Goal: Answer question/provide support

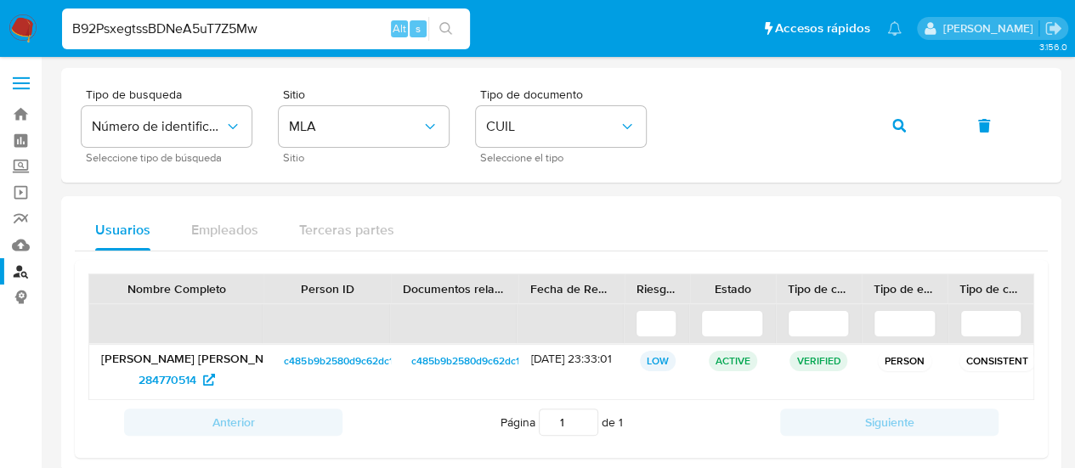
type input "B92PsxegtssBDNeA5uT7Z5Mw"
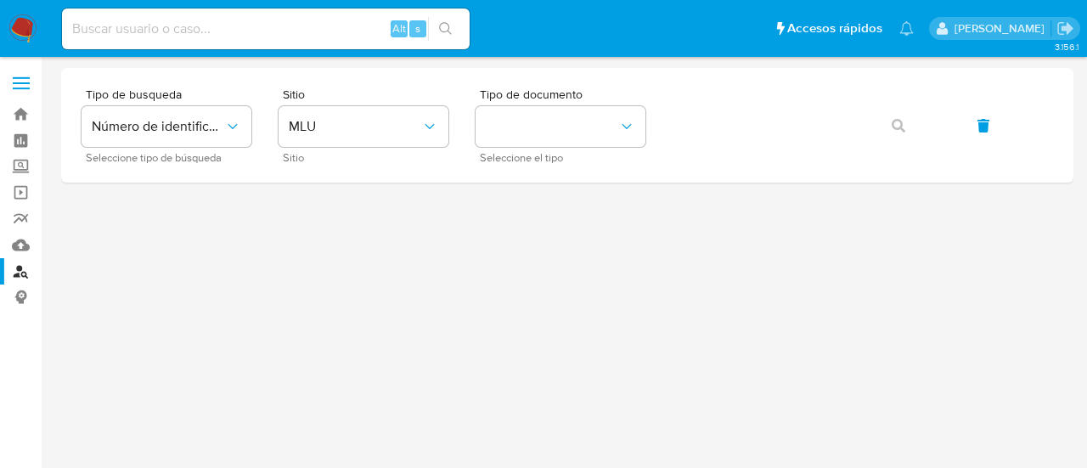
click at [241, 33] on input at bounding box center [266, 29] width 408 height 22
paste input "B92PsxegtssBDNeA5uT7Z5Mw"
type input "B92PsxegtssBDNeA5uT7Z5Mw"
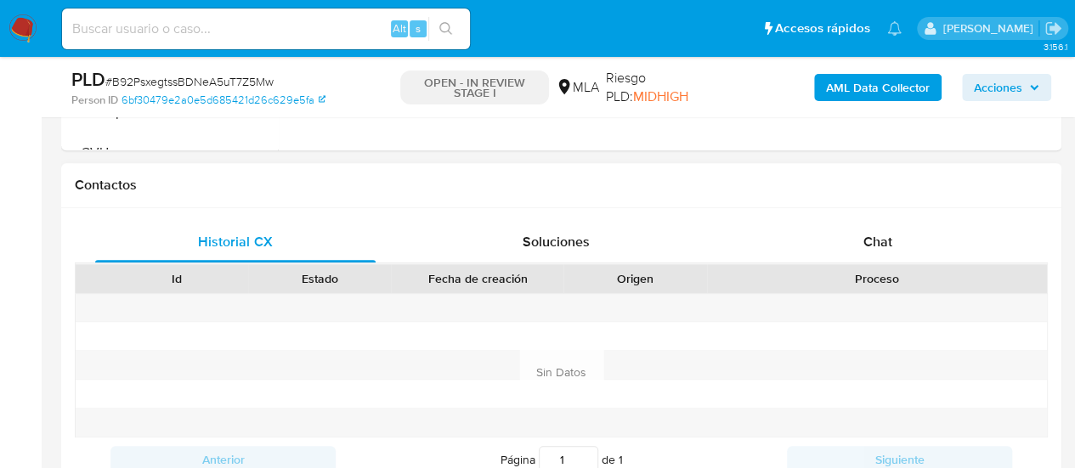
scroll to position [850, 0]
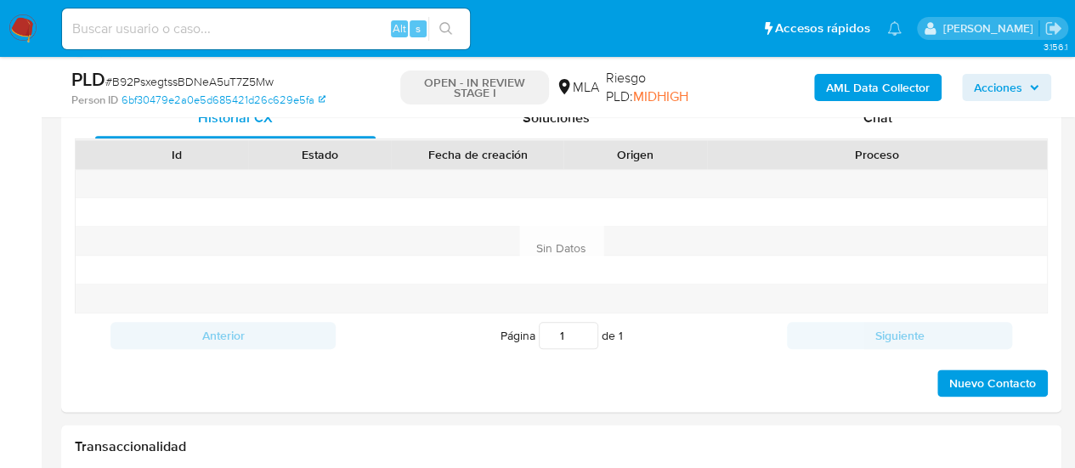
click at [851, 116] on div "PLD # B92PsxegtssBDNeA5uT7Z5Mw Person ID 6bf30479e2a0e5d685421d26c629e5fa OPEN …" at bounding box center [561, 87] width 1000 height 60
select select "10"
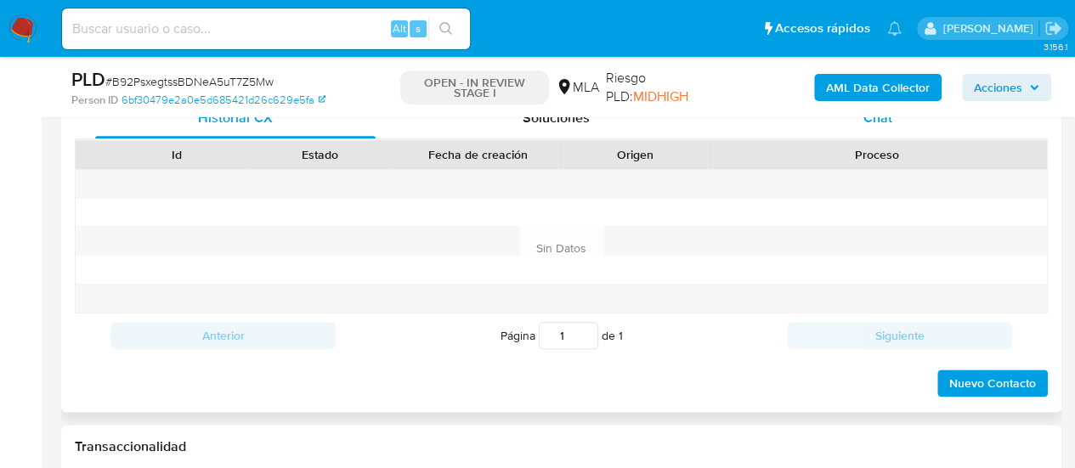
click at [850, 117] on div "Chat" at bounding box center [877, 118] width 280 height 41
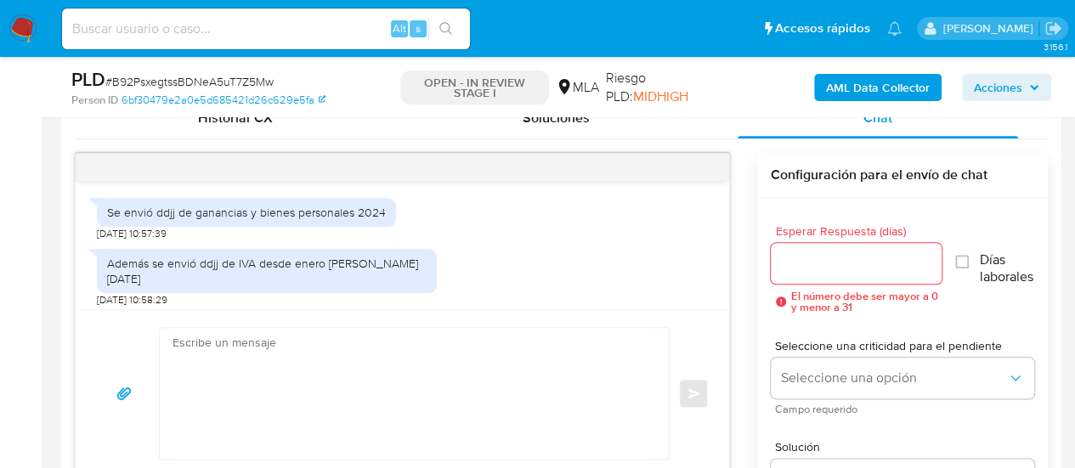
scroll to position [1200, 0]
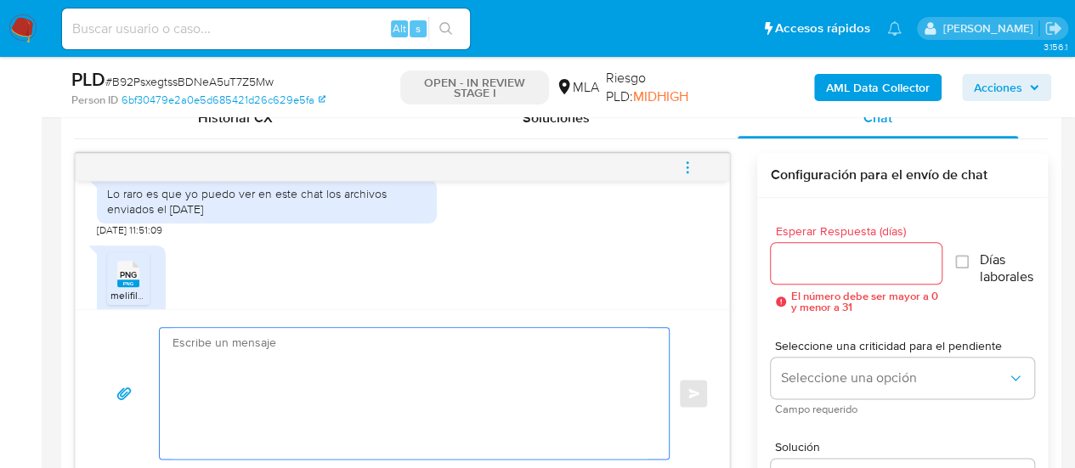
click at [299, 342] on textarea at bounding box center [409, 393] width 475 height 131
paste textarea "Hola, ¡Muchas gracias por tu respuesta! Confirmamos la recepción de la document…"
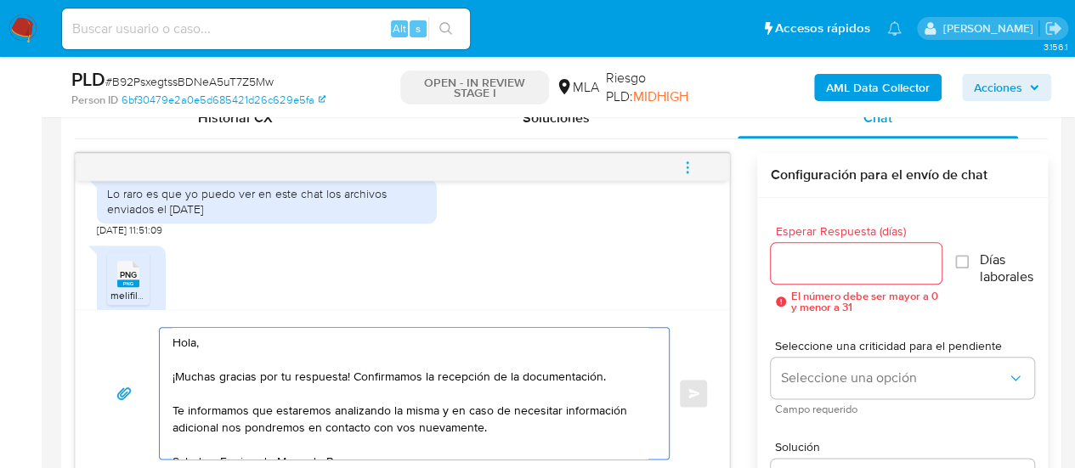
scroll to position [866, 0]
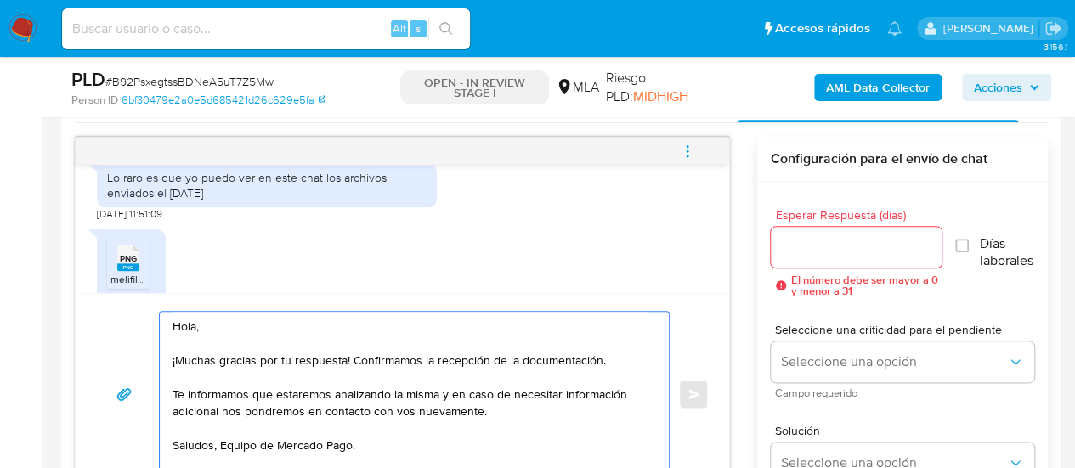
type textarea "Hola, ¡Muchas gracias por tu respuesta! Confirmamos la recepción de la document…"
click at [847, 251] on input "Esperar Respuesta (días)" at bounding box center [857, 247] width 172 height 22
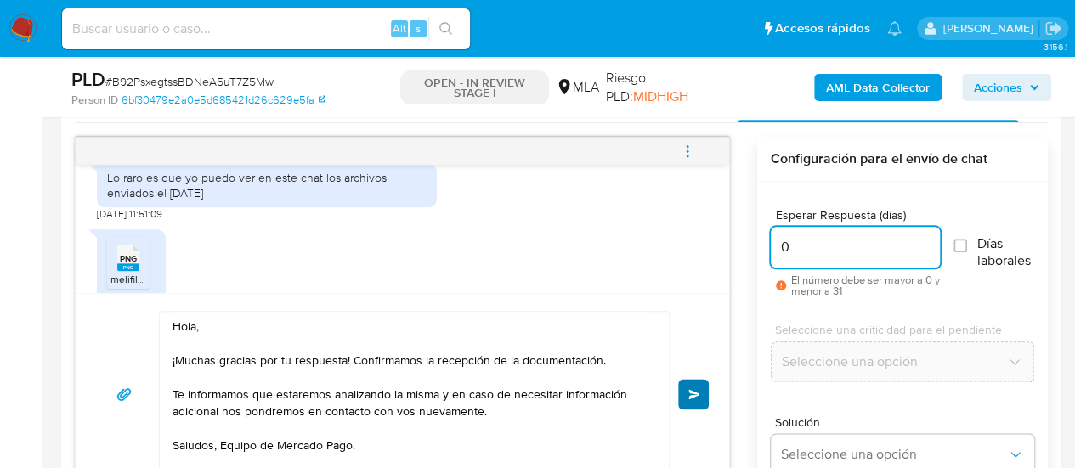
type input "0"
click at [681, 395] on button "Enviar" at bounding box center [693, 394] width 31 height 31
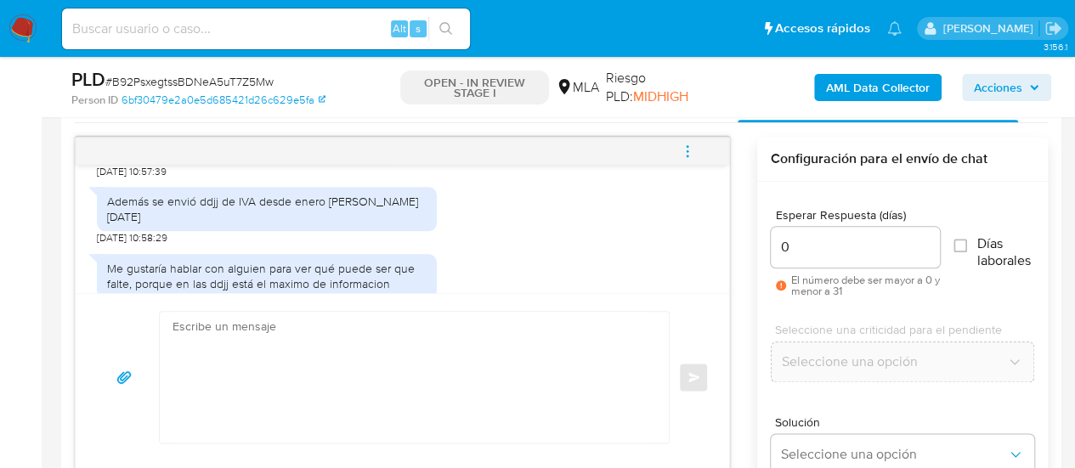
scroll to position [45, 0]
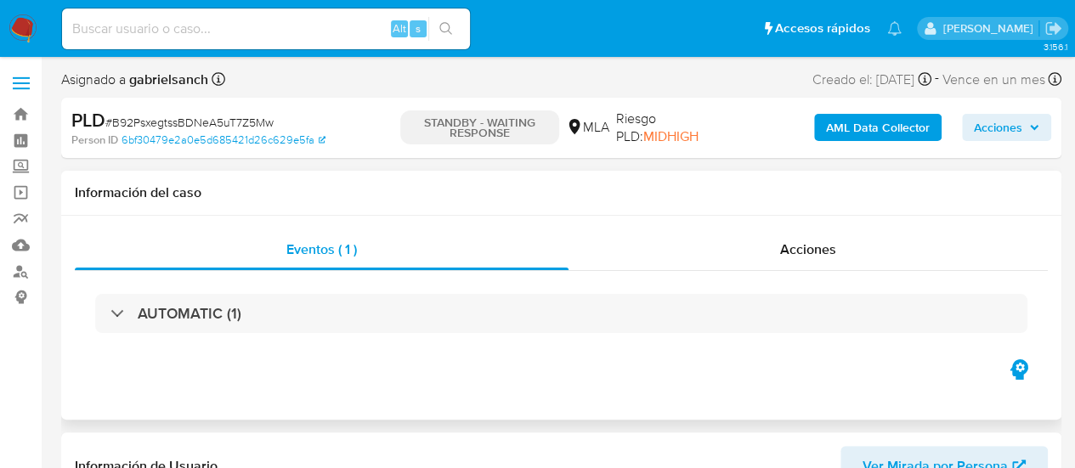
select select "10"
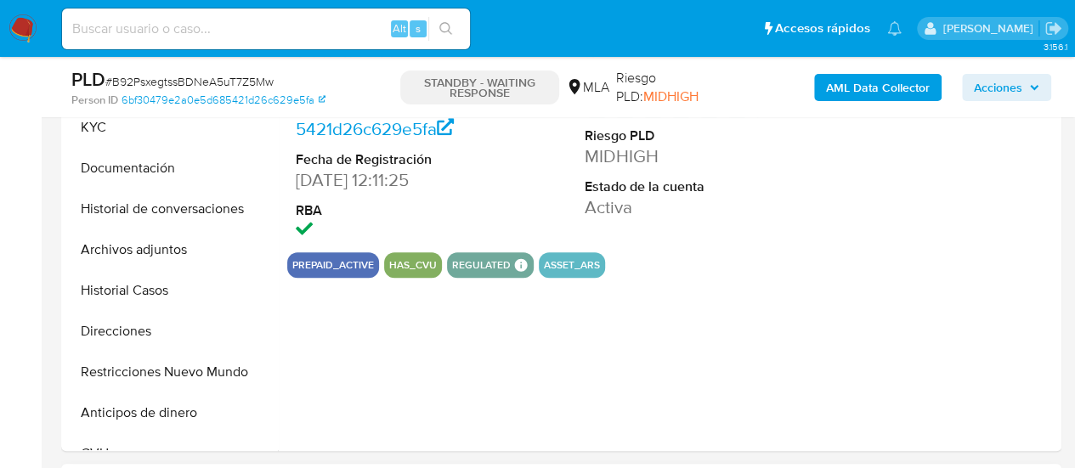
scroll to position [680, 0]
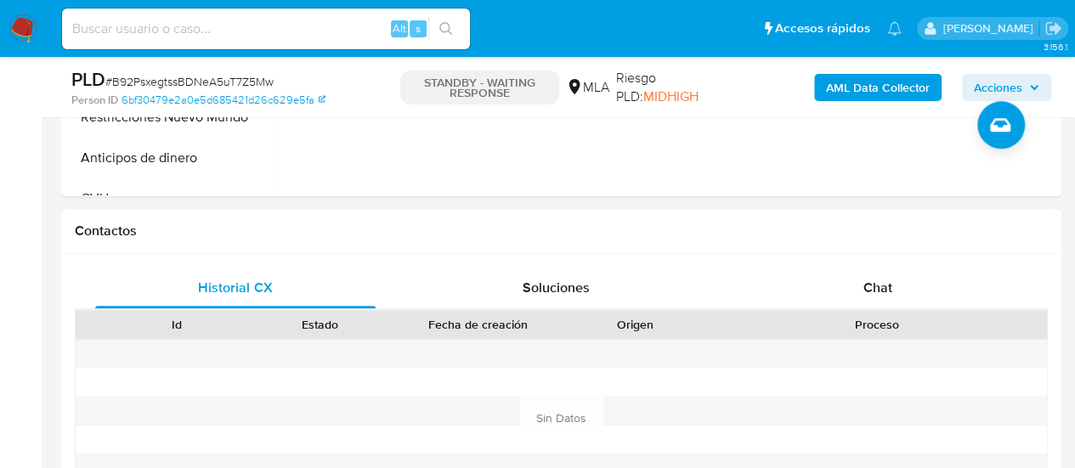
click at [887, 263] on div "Historial CX Soluciones Chat Id Estado Fecha de creación Origen Proceso Anterio…" at bounding box center [561, 397] width 1000 height 287
click at [887, 299] on div "Chat" at bounding box center [877, 288] width 280 height 41
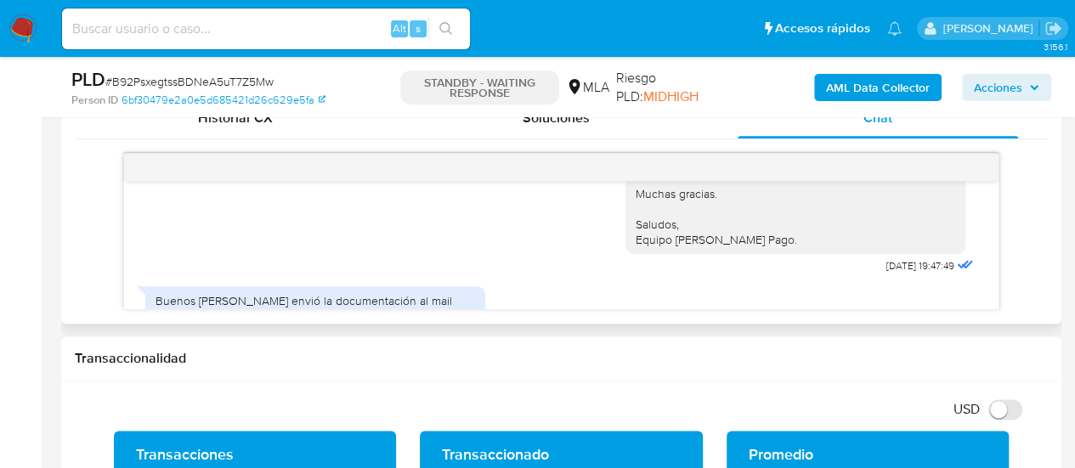
scroll to position [3313, 0]
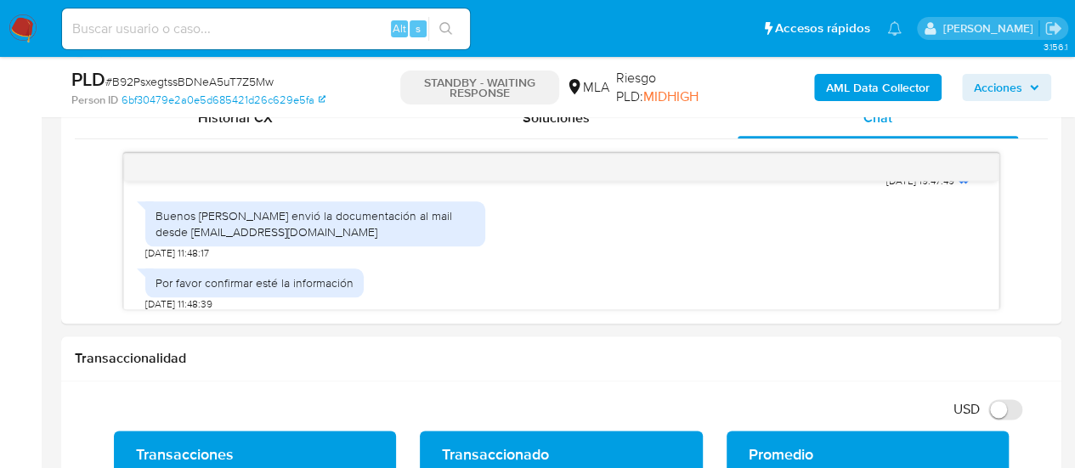
click at [217, 30] on input at bounding box center [266, 29] width 408 height 22
paste input "oQGmy7icWtJcplgWvuEE7VoO"
type input "oQGmy7icWtJcplgWvuEE7VoO"
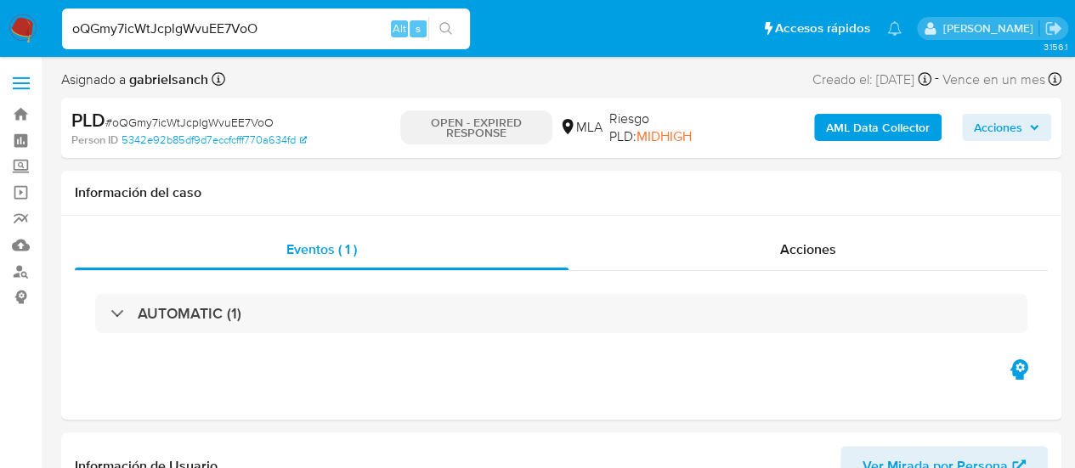
select select "10"
